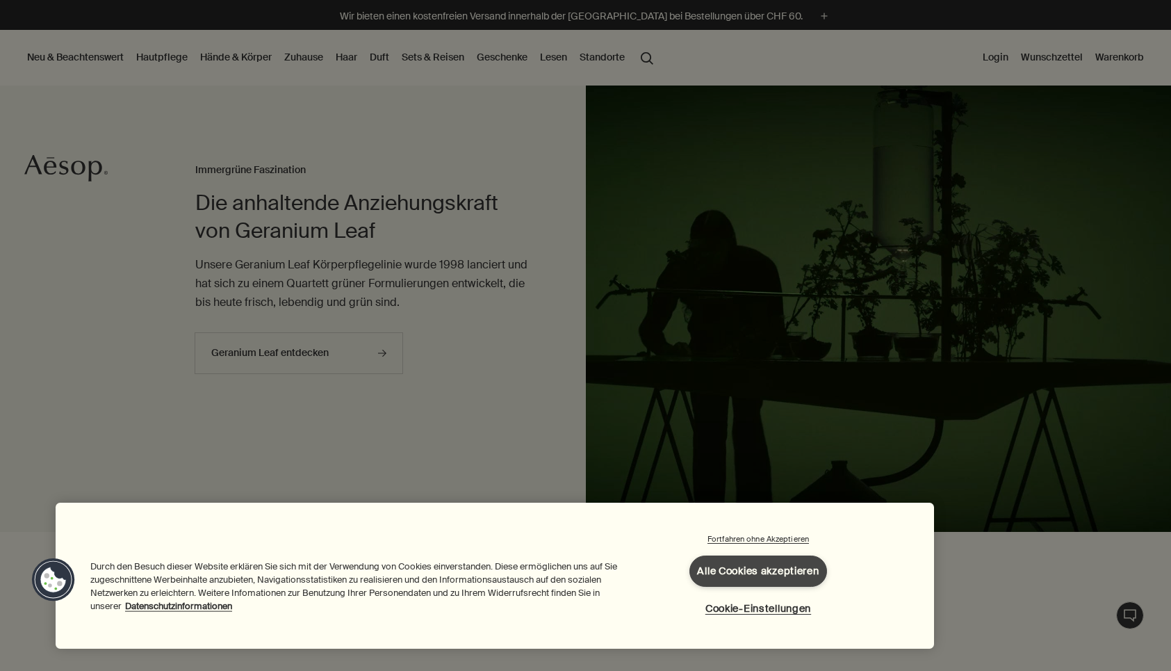
click at [724, 566] on button "Alle Cookies akzeptieren" at bounding box center [757, 570] width 137 height 31
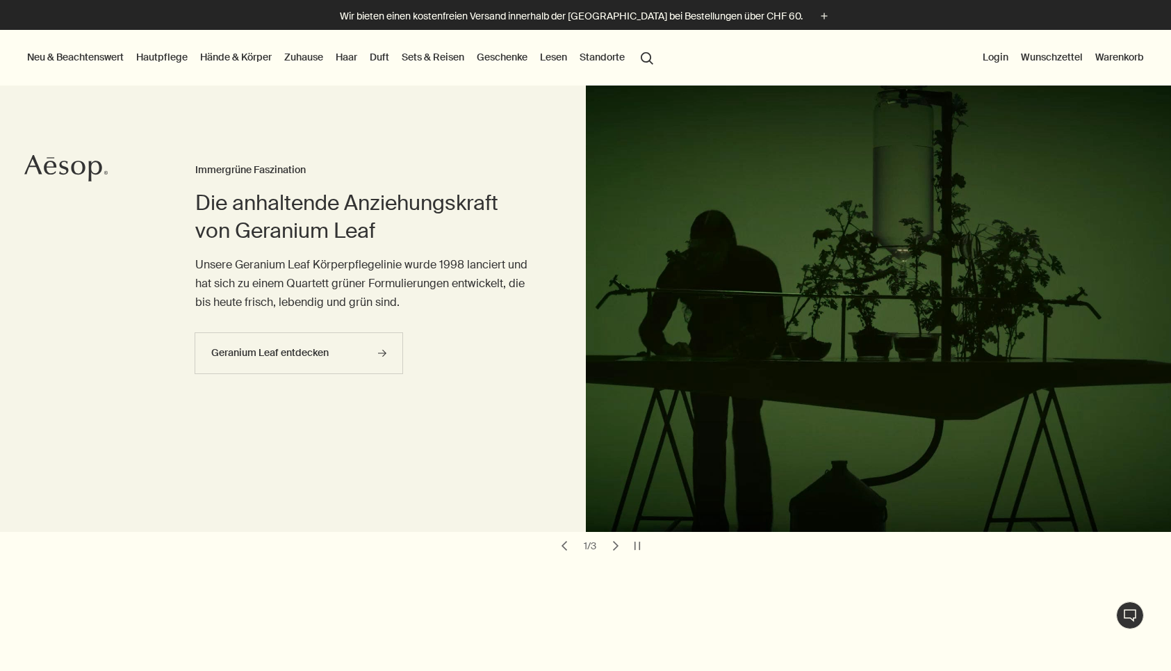
click at [219, 60] on link "Hände & Körper" at bounding box center [235, 57] width 77 height 18
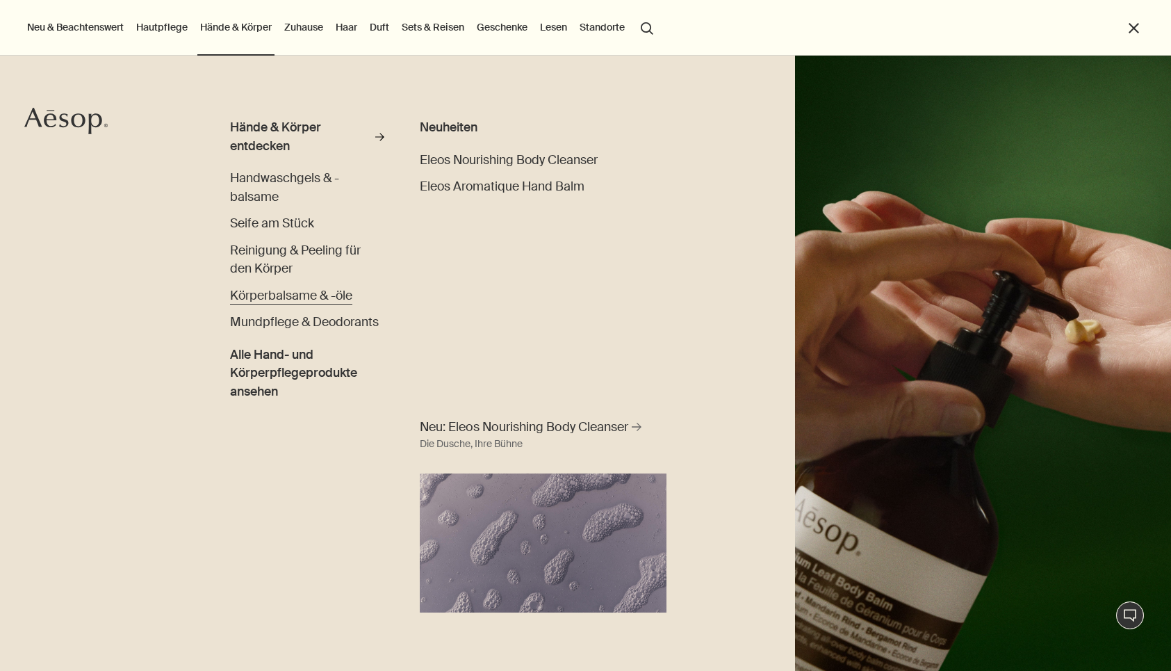
click at [244, 294] on span "Körperbalsame & -öle" at bounding box center [291, 295] width 122 height 15
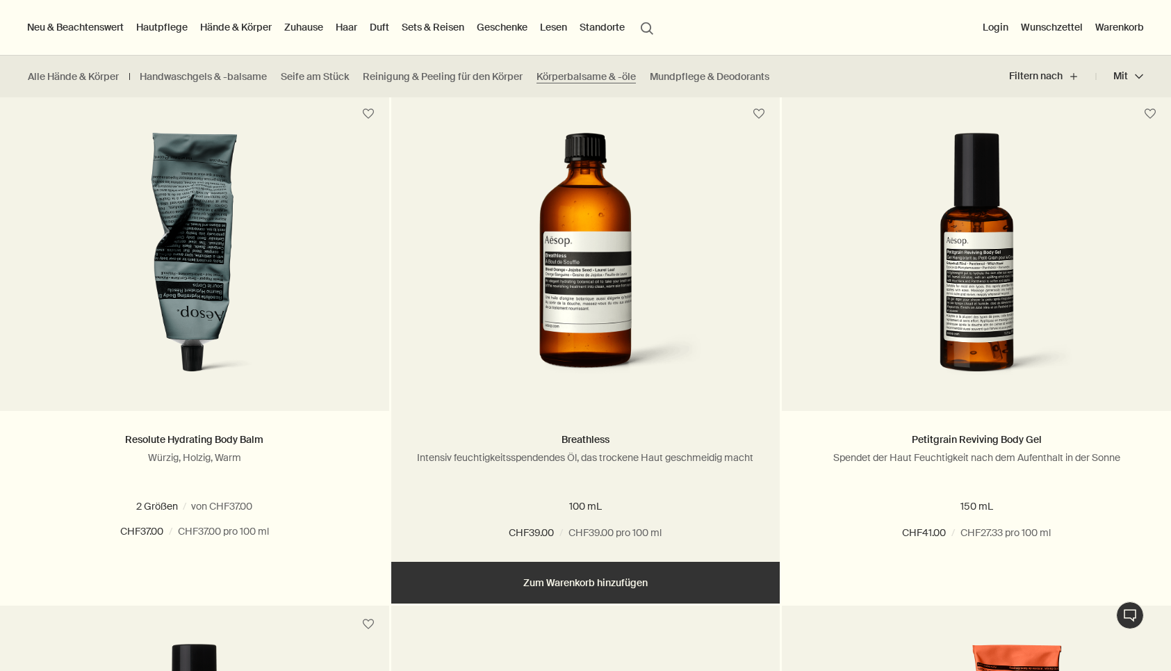
scroll to position [856, 0]
click at [458, 202] on picture at bounding box center [586, 261] width 348 height 257
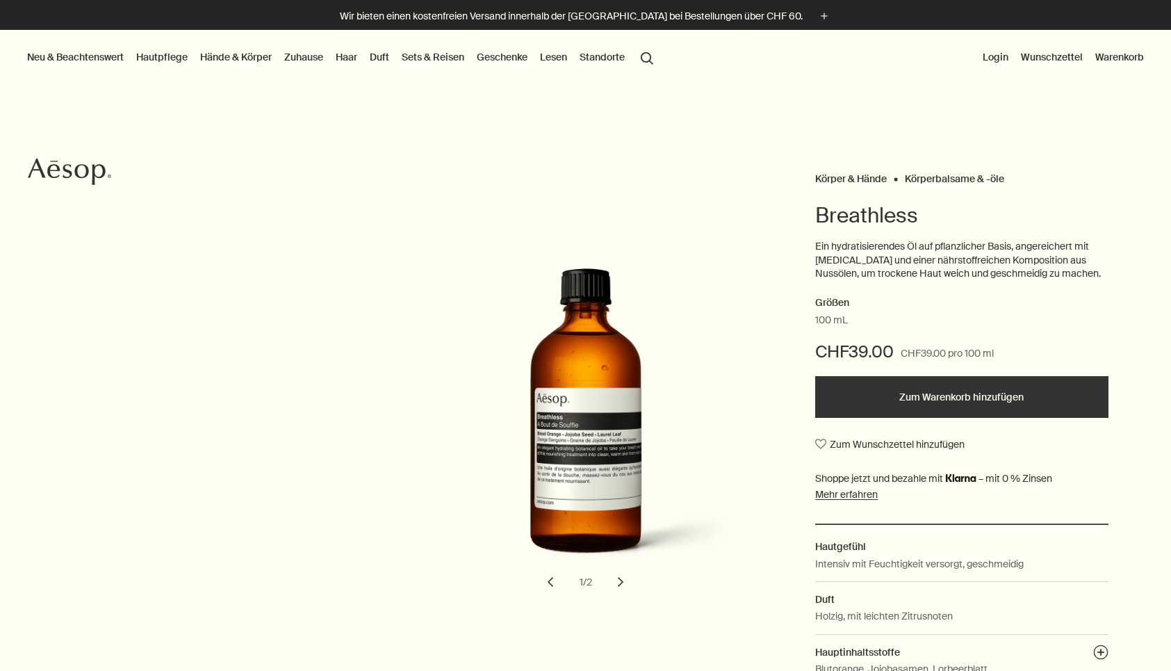
click at [621, 580] on button "chevron" at bounding box center [620, 581] width 31 height 31
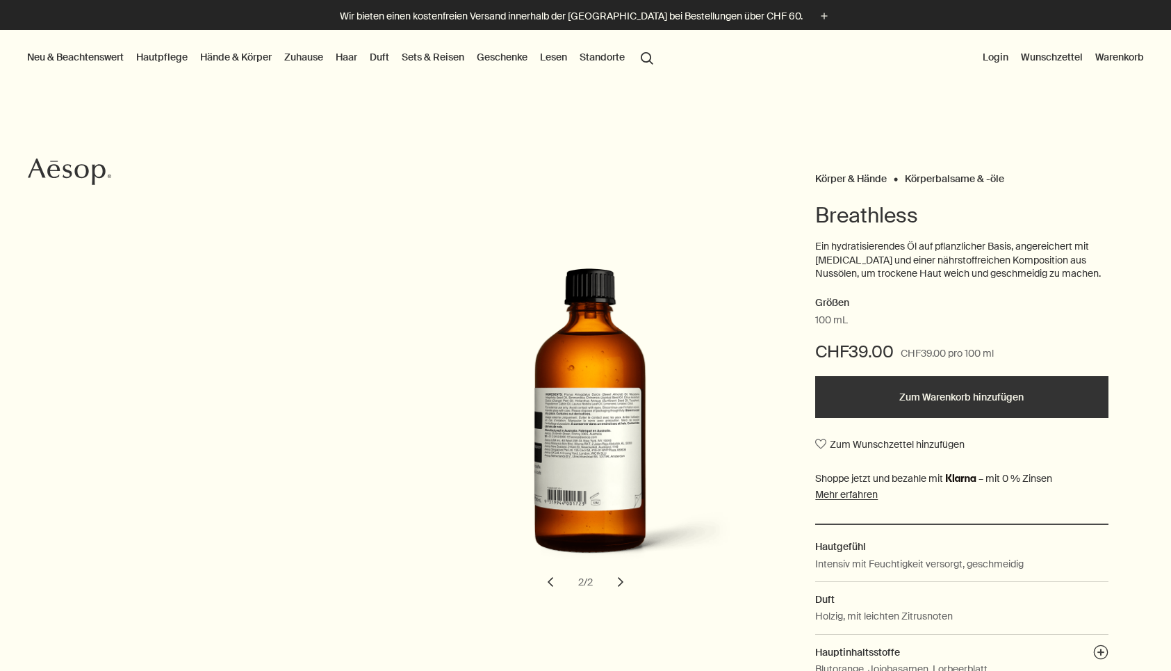
click at [621, 581] on button "chevron" at bounding box center [620, 581] width 31 height 31
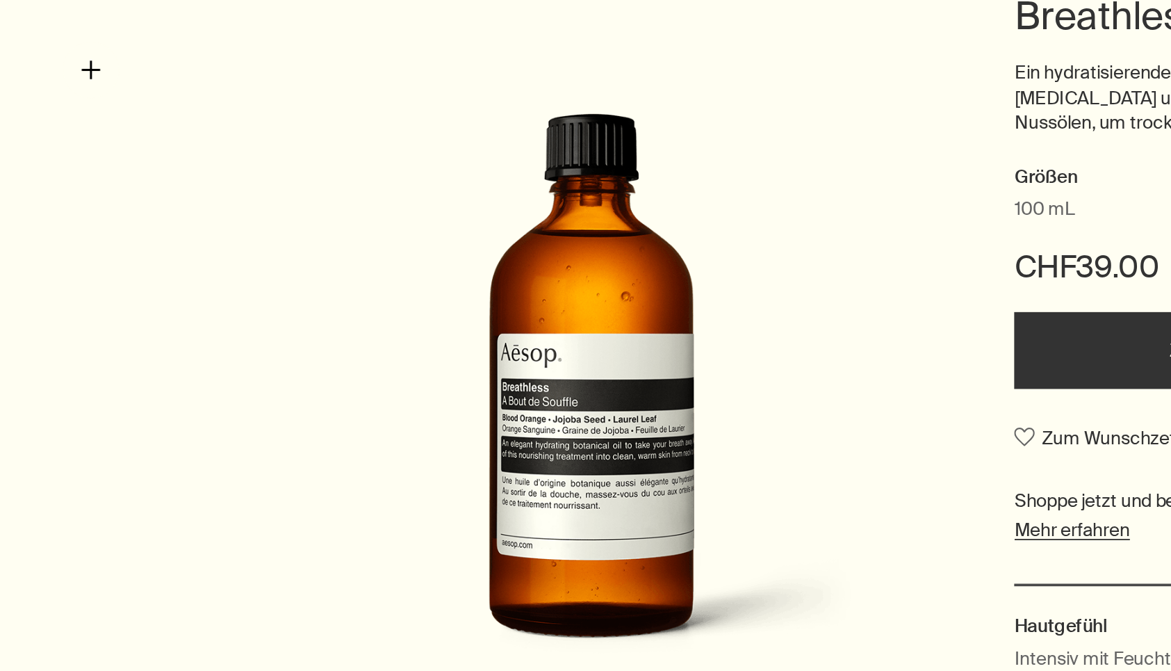
click at [437, 268] on img "Breathless" at bounding box center [590, 423] width 306 height 311
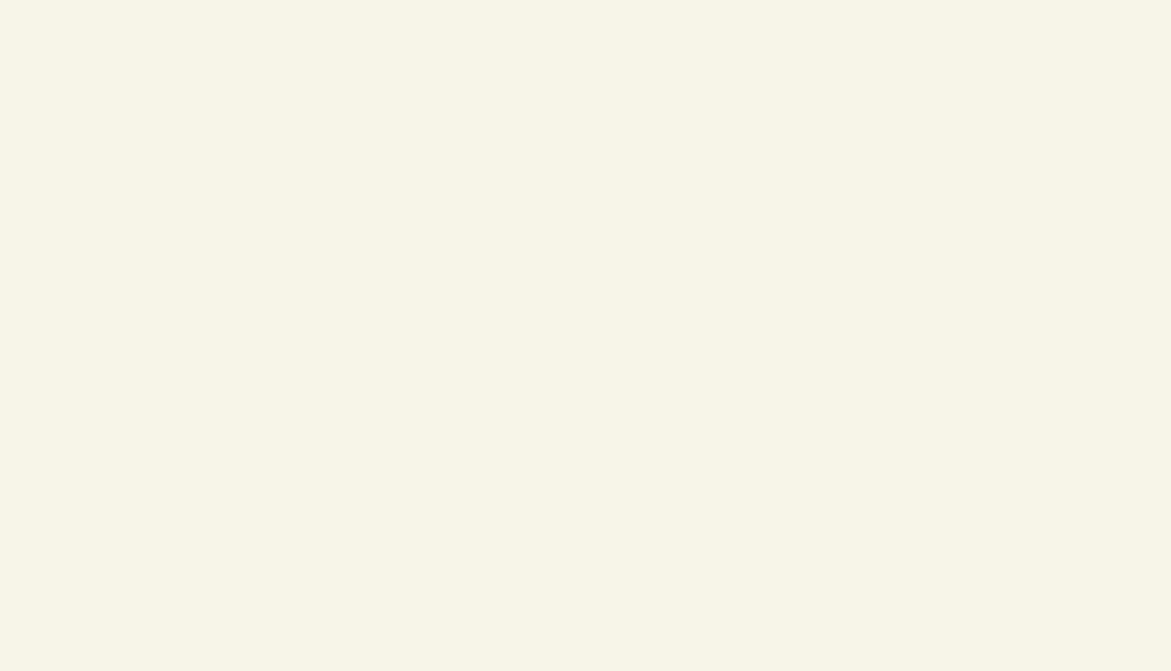
click at [268, 57] on div at bounding box center [585, 181] width 635 height 363
click at [268, 98] on div at bounding box center [585, 181] width 635 height 363
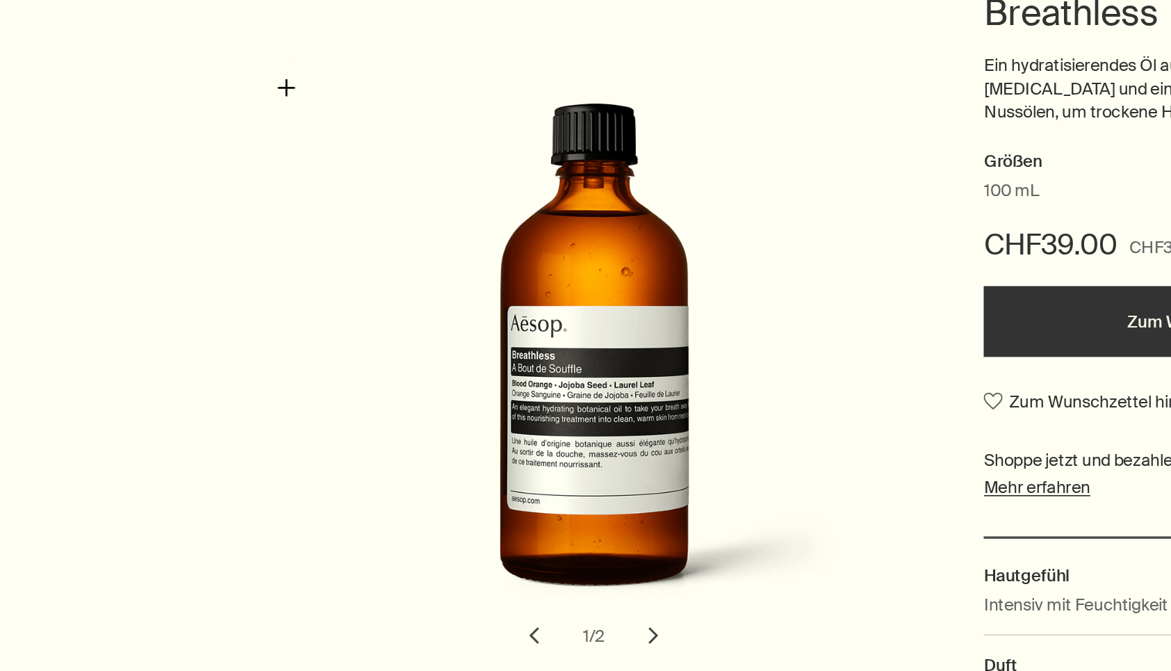
scroll to position [26, 0]
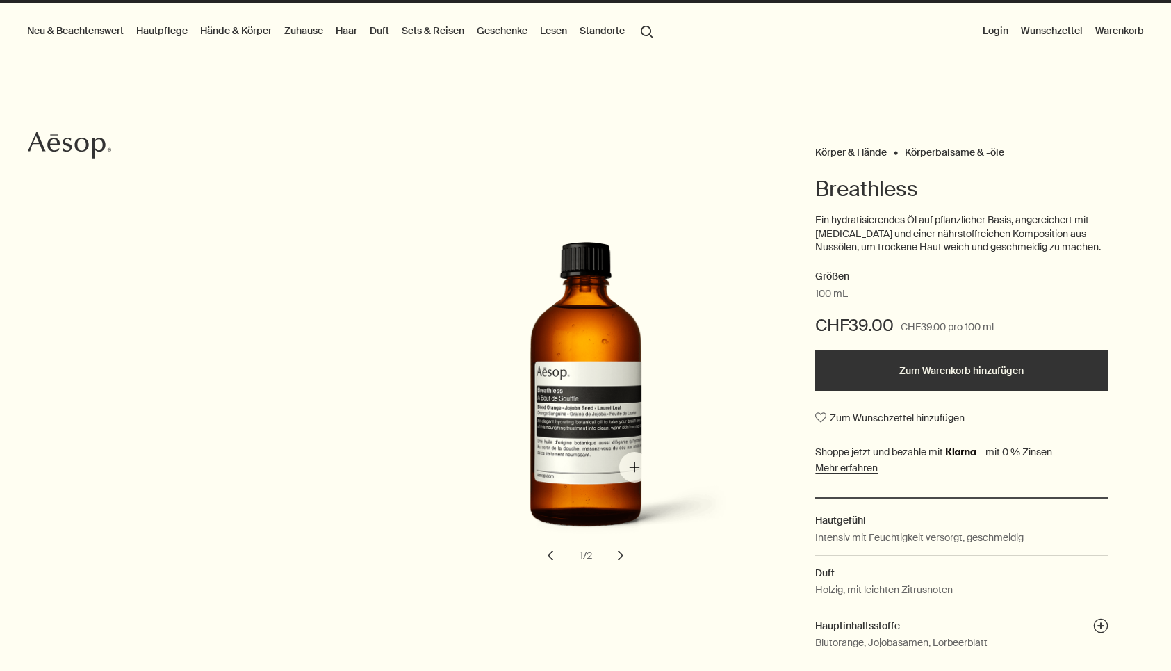
click at [629, 466] on img "Breathless" at bounding box center [590, 397] width 306 height 311
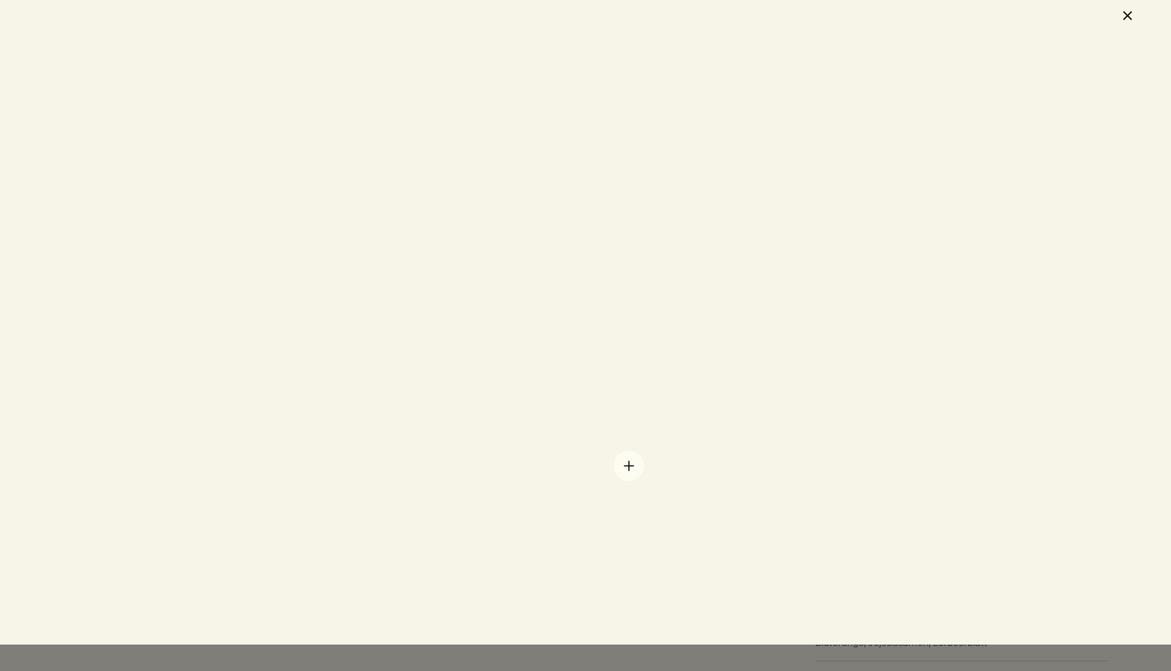
scroll to position [0, 0]
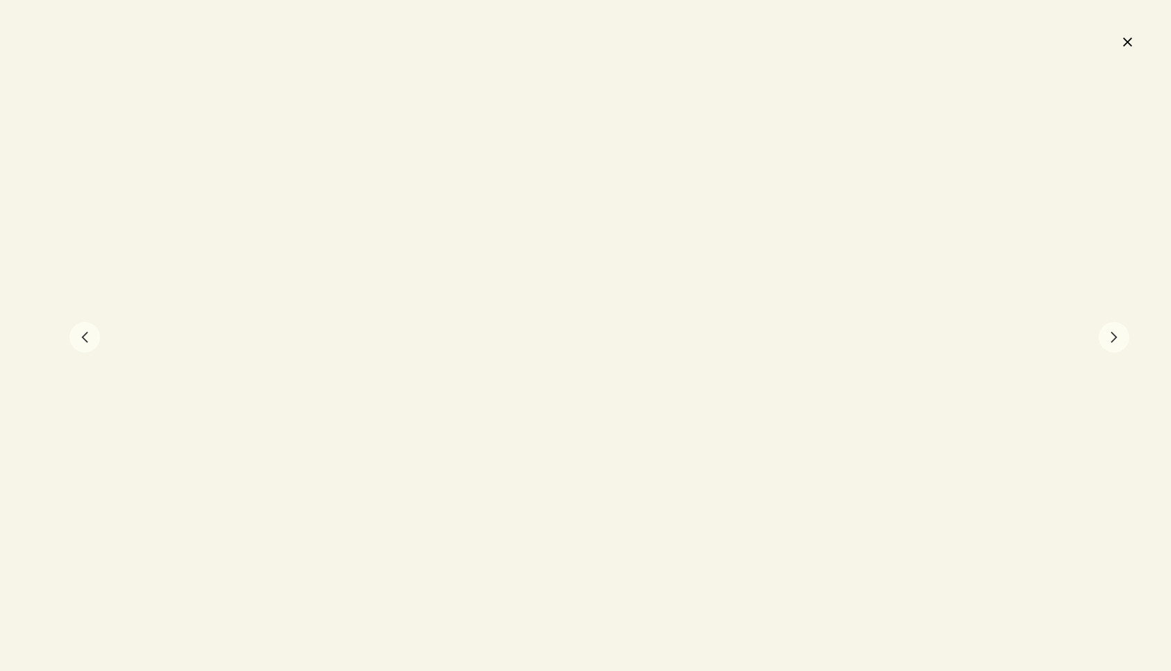
click at [1114, 327] on button "chevron" at bounding box center [1114, 337] width 31 height 31
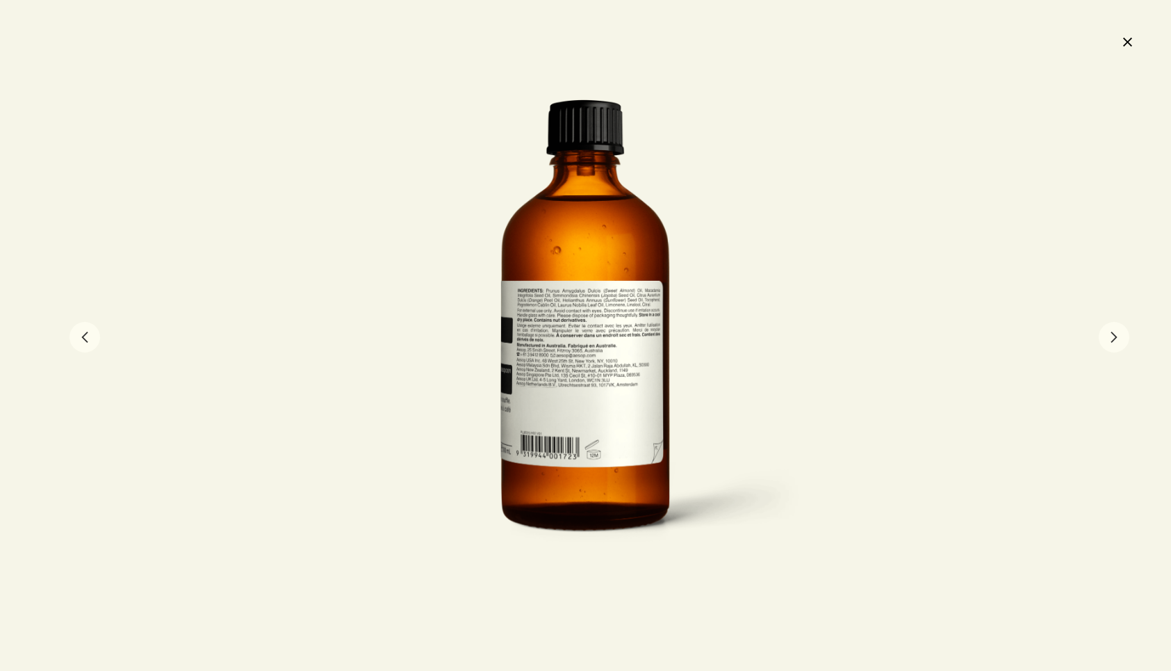
click at [1114, 328] on button "chevron" at bounding box center [1114, 337] width 31 height 31
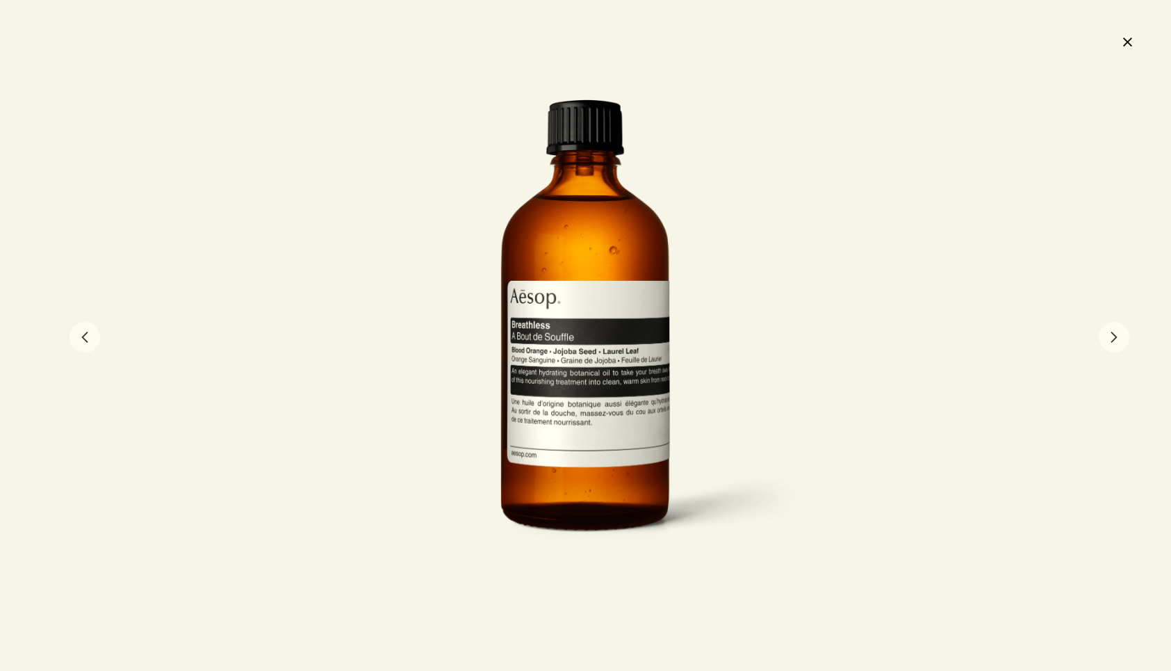
click at [1126, 38] on button "close" at bounding box center [1127, 42] width 17 height 24
